Goal: Check status: Check status

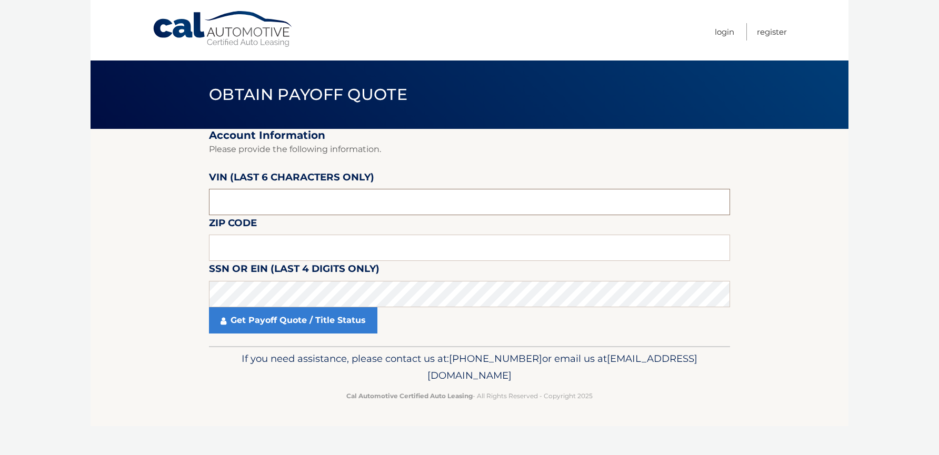
click at [240, 202] on input "text" at bounding box center [469, 202] width 521 height 26
type input "597121"
click at [235, 253] on input "text" at bounding box center [469, 248] width 521 height 26
click at [233, 250] on input "text" at bounding box center [469, 248] width 521 height 26
type input "P"
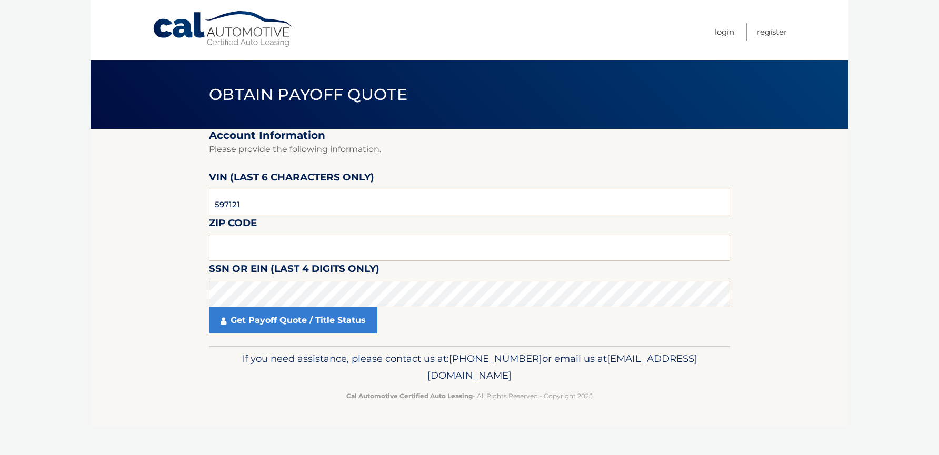
drag, startPoint x: 206, startPoint y: 430, endPoint x: 204, endPoint y: 422, distance: 8.7
click at [206, 430] on div "Cal Automotive Menu Login Register Obtain Payoff Quote ×" at bounding box center [469, 227] width 758 height 455
click at [238, 245] on input "text" at bounding box center [469, 248] width 521 height 26
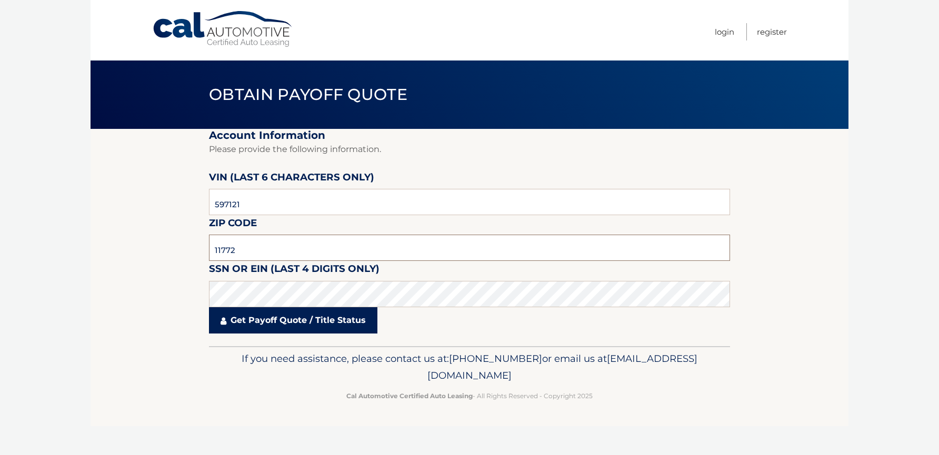
type input "11772"
click at [284, 326] on link "Get Payoff Quote / Title Status" at bounding box center [293, 320] width 168 height 26
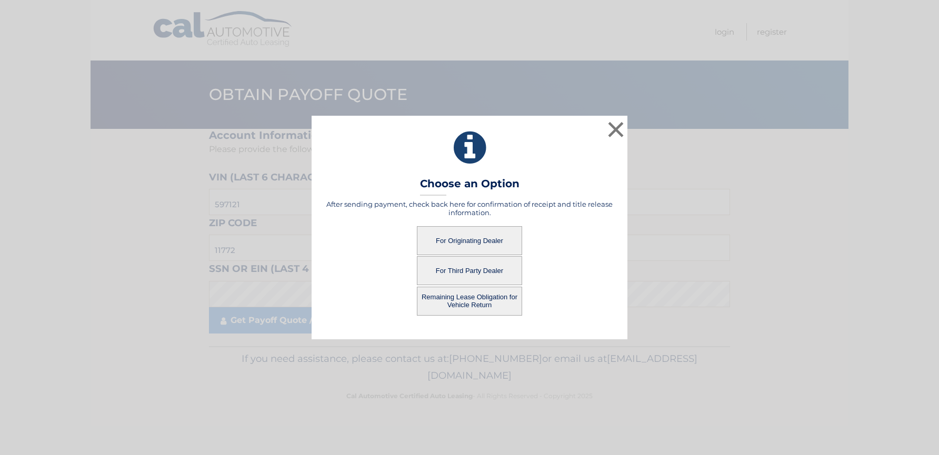
click at [491, 240] on button "For Originating Dealer" at bounding box center [469, 240] width 105 height 29
click at [461, 246] on button "For Originating Dealer" at bounding box center [469, 240] width 105 height 29
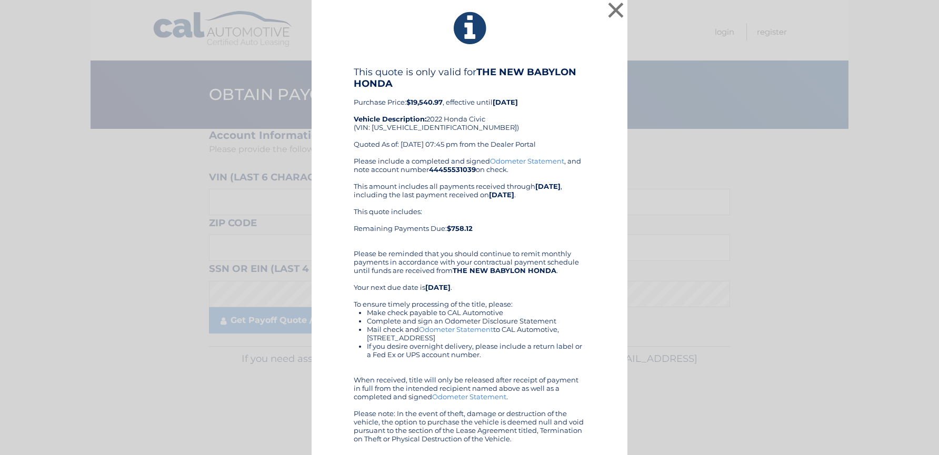
scroll to position [5, 0]
drag, startPoint x: 511, startPoint y: 437, endPoint x: 349, endPoint y: 72, distance: 399.2
click at [354, 72] on div "This quote is only valid for THE NEW BABYLON HONDA Purchase Price: $19,540.97 ,…" at bounding box center [469, 253] width 231 height 377
click at [608, 5] on button "×" at bounding box center [615, 8] width 21 height 21
